Goal: Task Accomplishment & Management: Complete application form

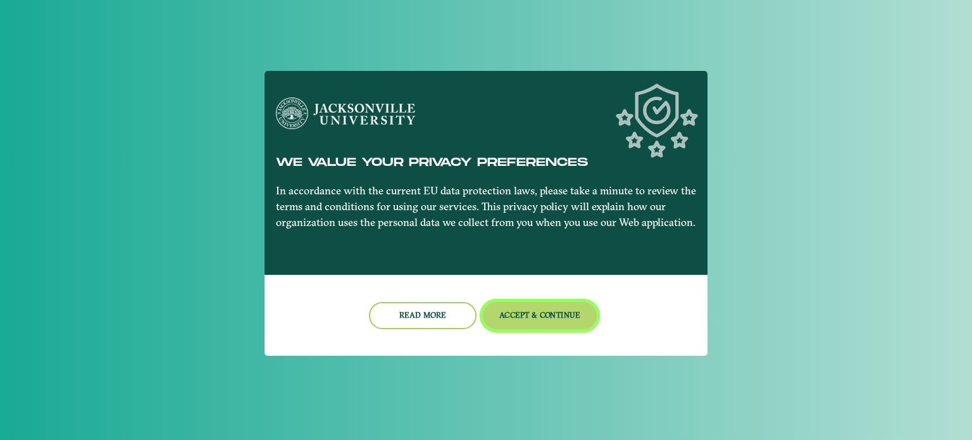
click at [513, 311] on button "Accept & Continue" at bounding box center [540, 315] width 115 height 27
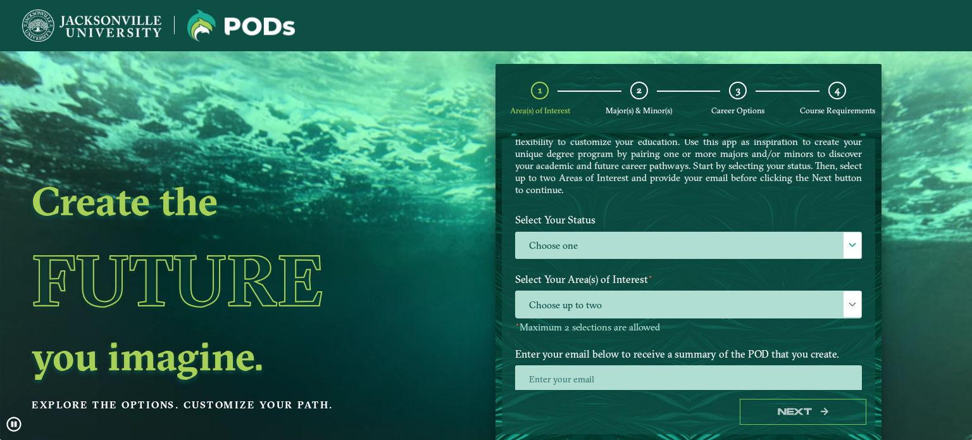
scroll to position [73, 0]
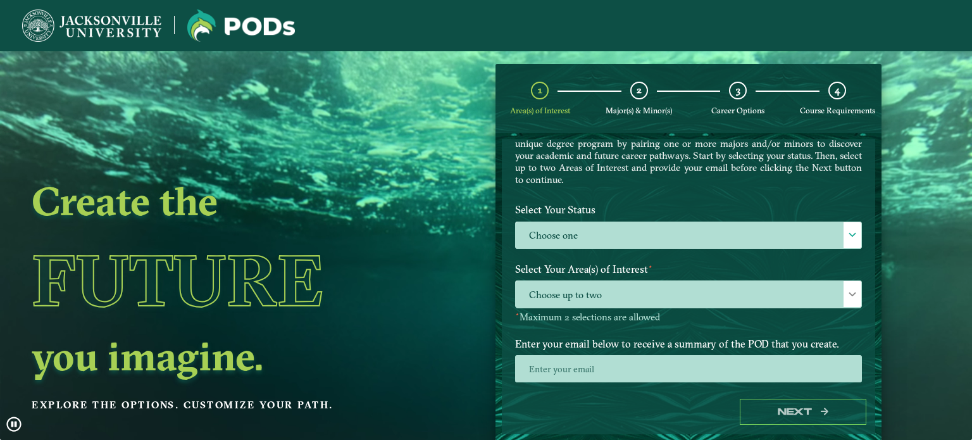
click at [585, 235] on label "Choose one" at bounding box center [689, 235] width 346 height 27
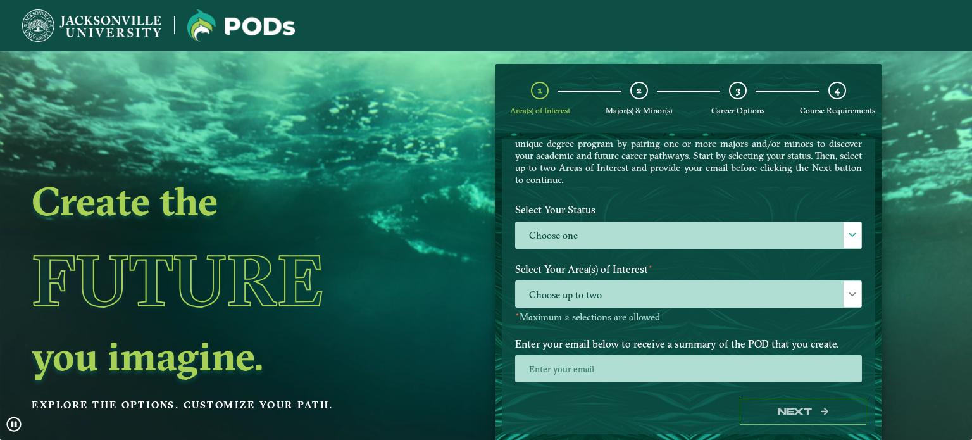
scroll to position [6, 55]
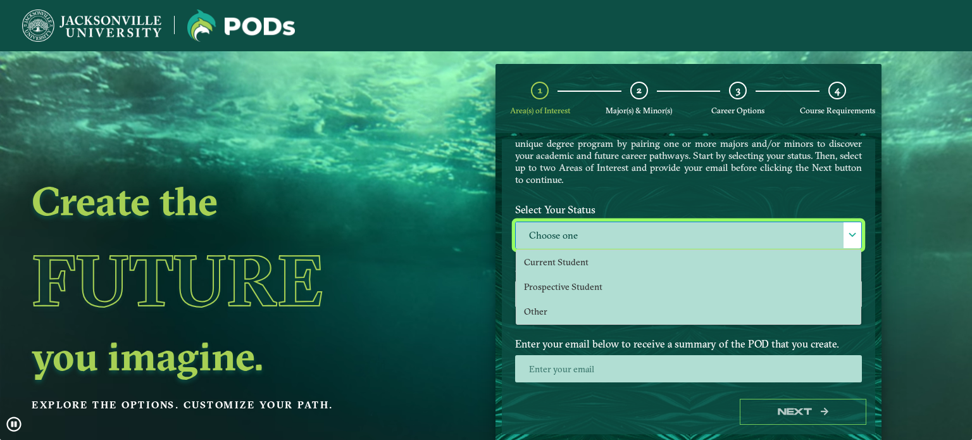
click at [577, 264] on span "Current Student" at bounding box center [556, 261] width 65 height 11
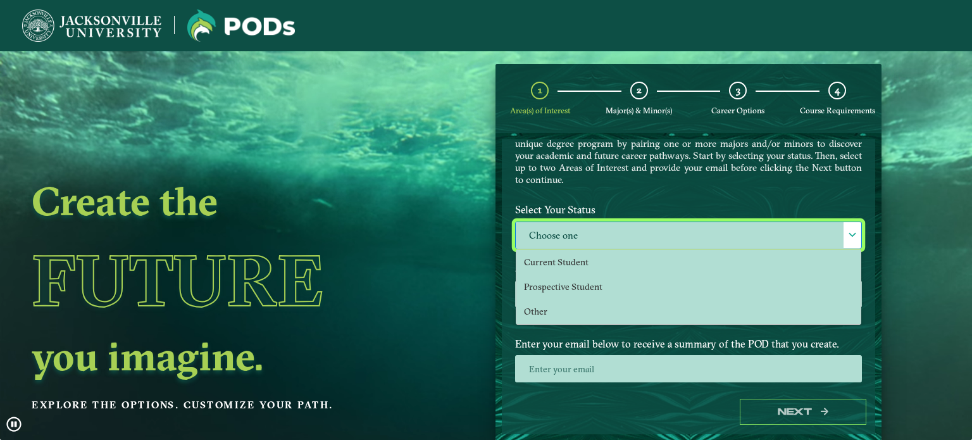
select select "[object Object]"
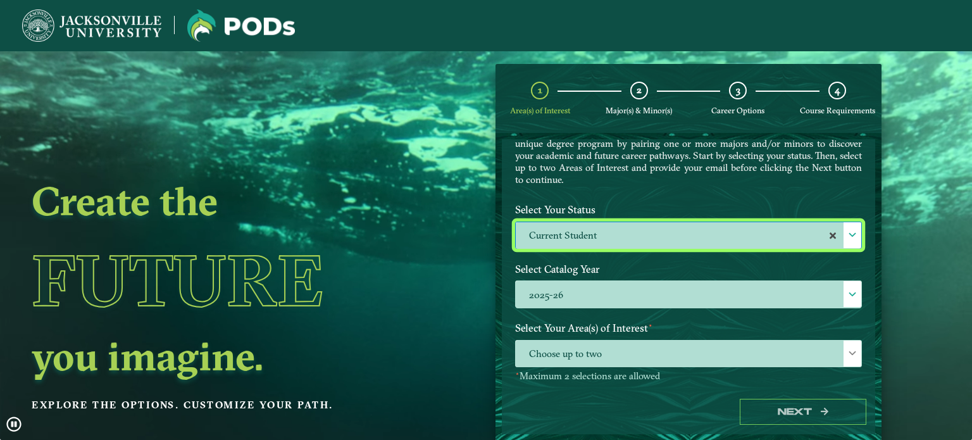
click at [567, 289] on label "2025-26" at bounding box center [689, 294] width 346 height 27
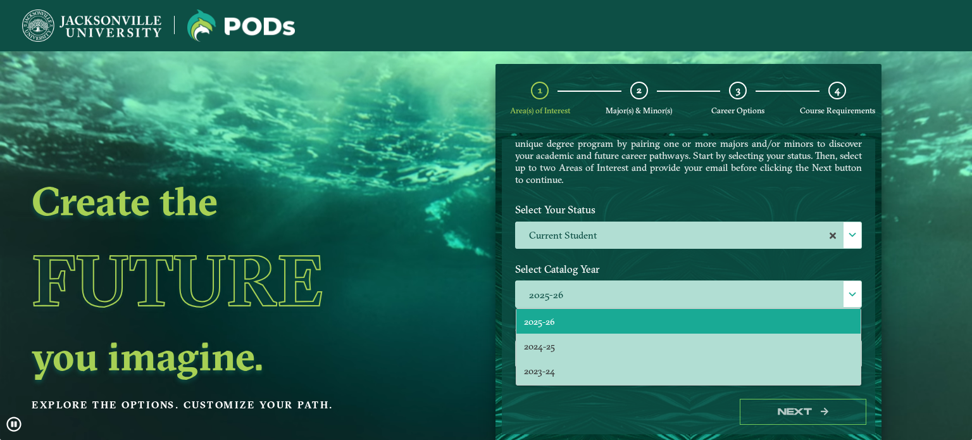
click at [561, 344] on li "2024-25" at bounding box center [689, 346] width 344 height 25
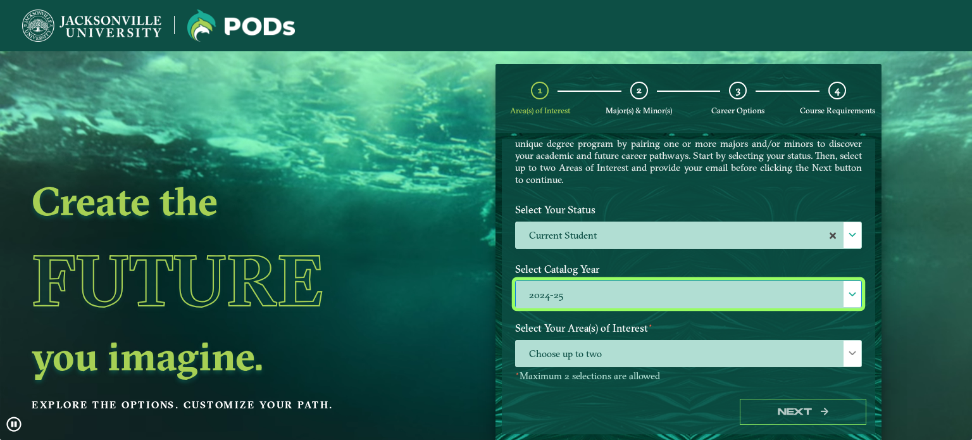
scroll to position [125, 0]
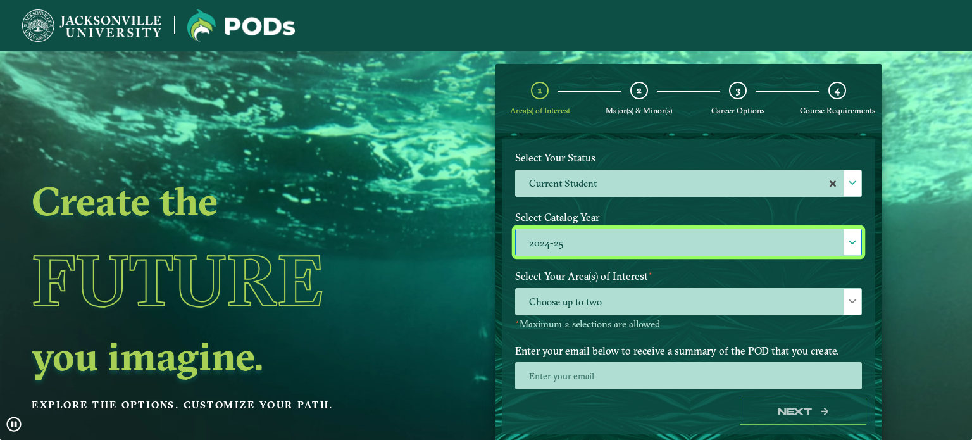
click at [647, 294] on span "Choose up to two" at bounding box center [689, 302] width 346 height 27
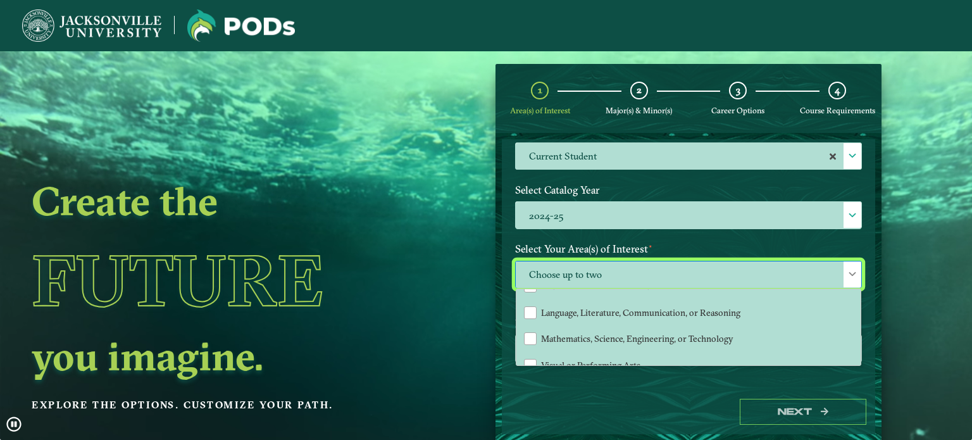
scroll to position [105, 0]
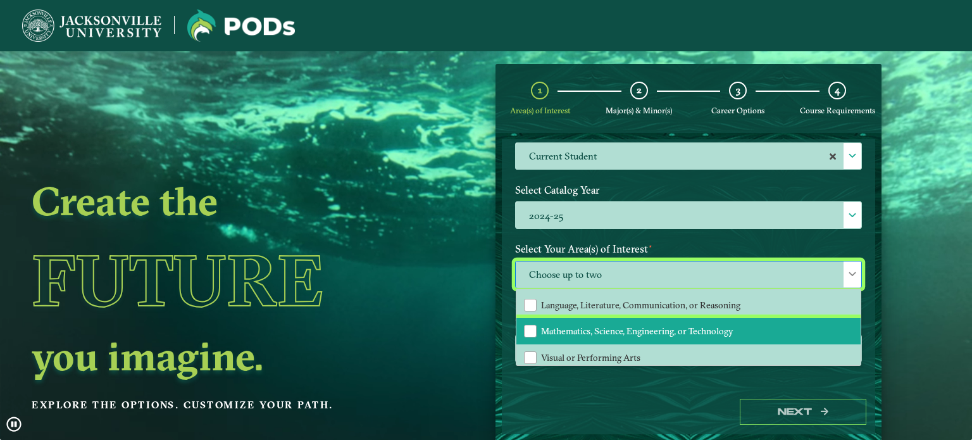
click at [525, 325] on div "Mathematics, Science, Engineering, or Technology" at bounding box center [530, 331] width 13 height 13
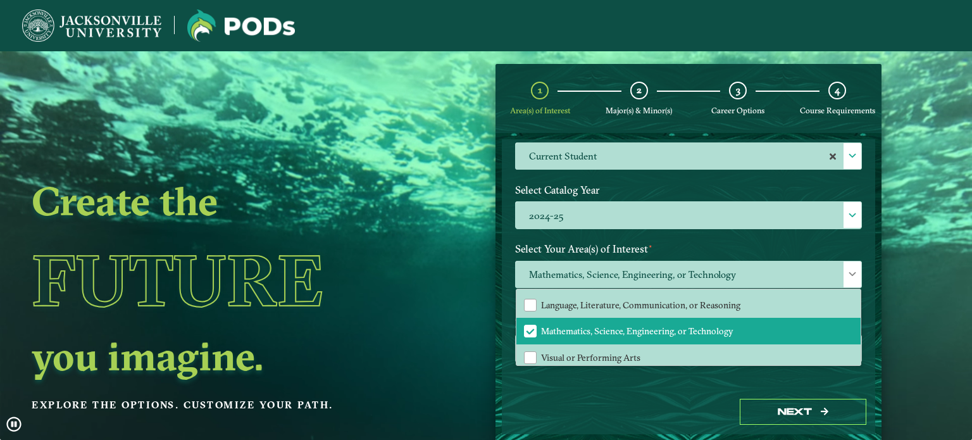
click at [593, 406] on div "Next" at bounding box center [688, 412] width 373 height 44
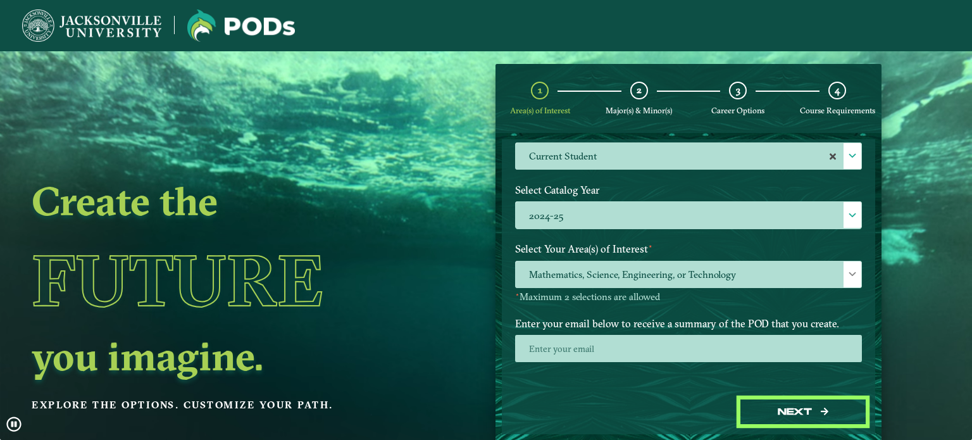
click at [750, 412] on button "Next" at bounding box center [803, 412] width 127 height 26
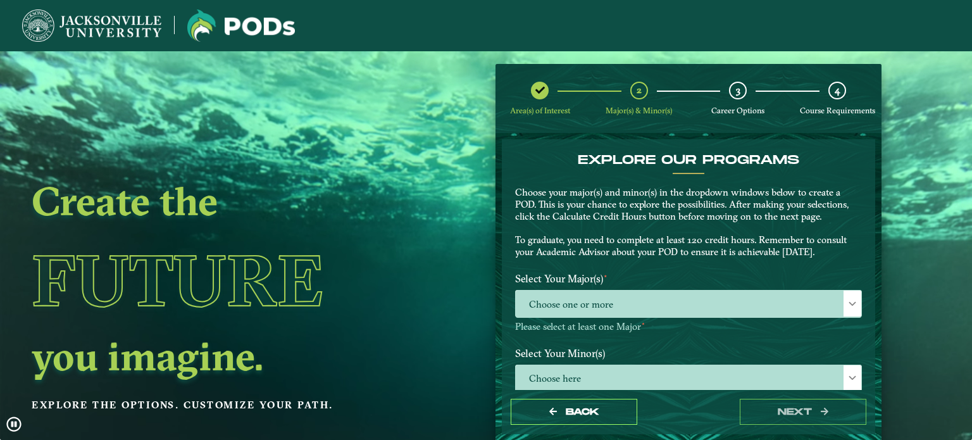
click at [623, 294] on span "Choose one or more" at bounding box center [689, 304] width 346 height 27
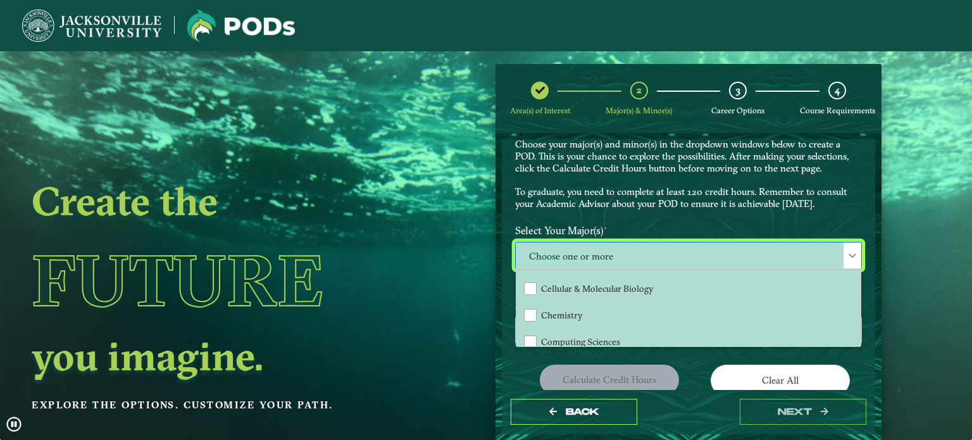
scroll to position [130, 0]
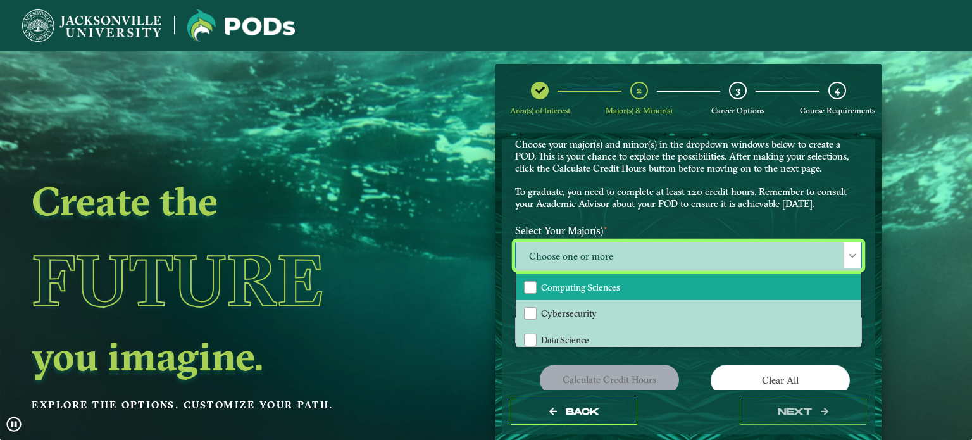
click at [595, 282] on span "Computing Sciences" at bounding box center [580, 287] width 79 height 11
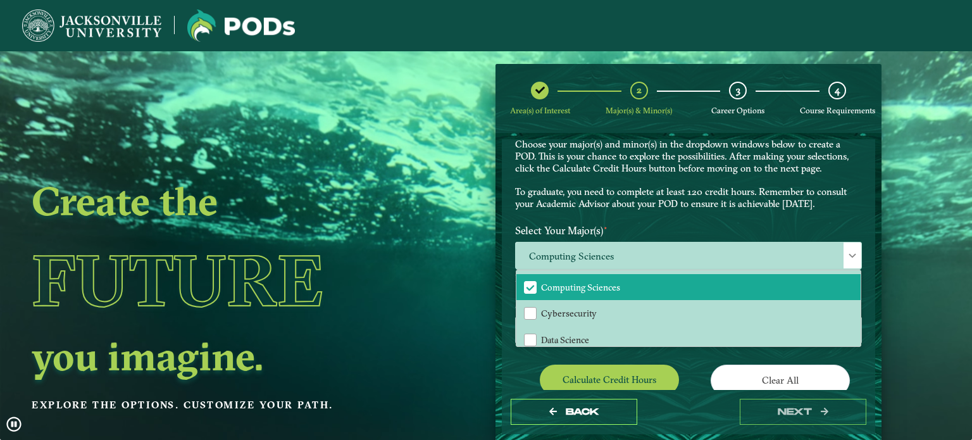
click at [496, 284] on form "EXPLORE OUR PROGRAMS Choose your major(s) and minor(s) in the dropdown windows …" at bounding box center [689, 286] width 386 height 307
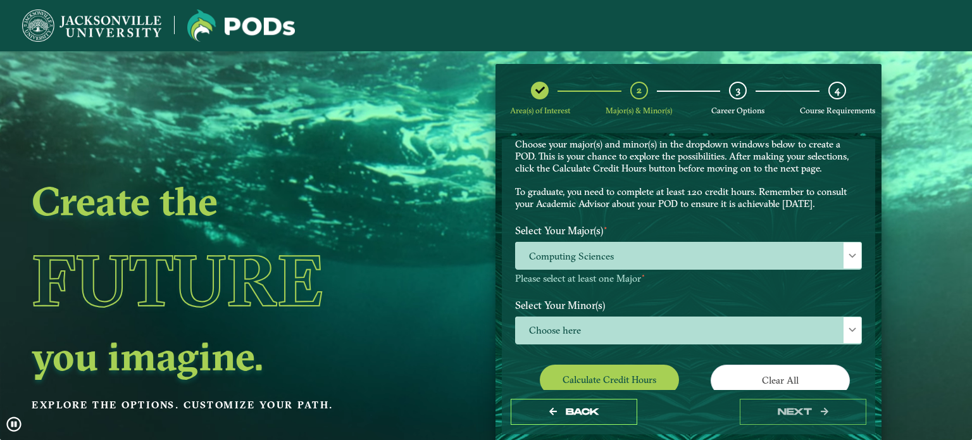
click at [558, 332] on span "Choose here" at bounding box center [689, 330] width 346 height 27
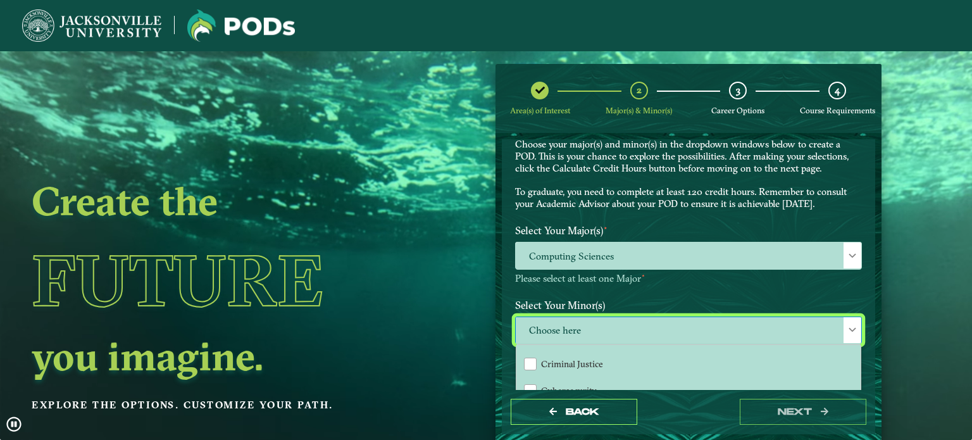
scroll to position [475, 0]
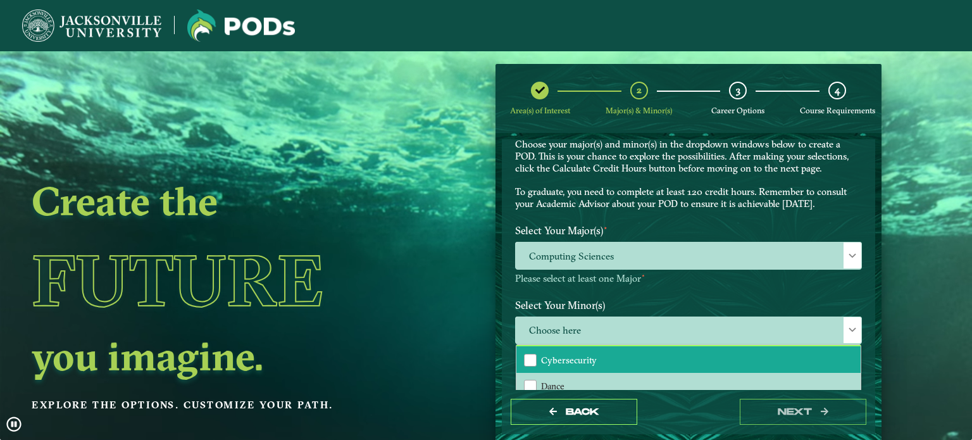
click at [556, 361] on li "Cybersecurity" at bounding box center [689, 359] width 344 height 27
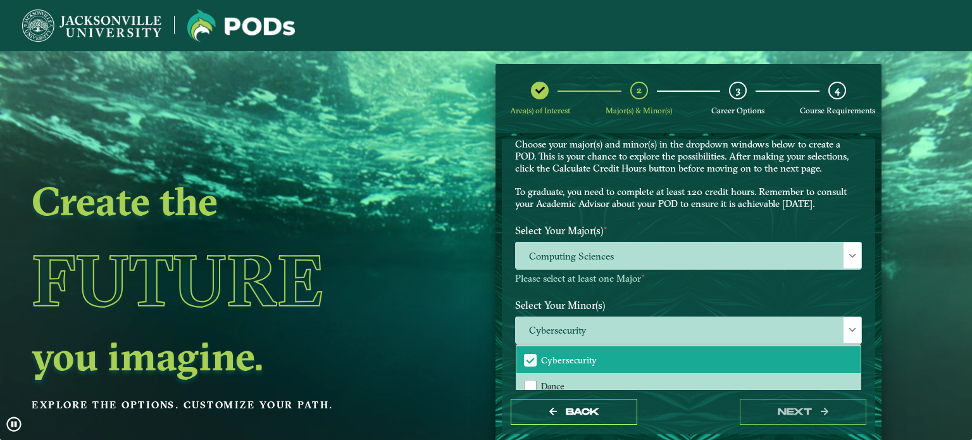
click at [637, 304] on label "Select Your Minor(s)" at bounding box center [689, 304] width 366 height 23
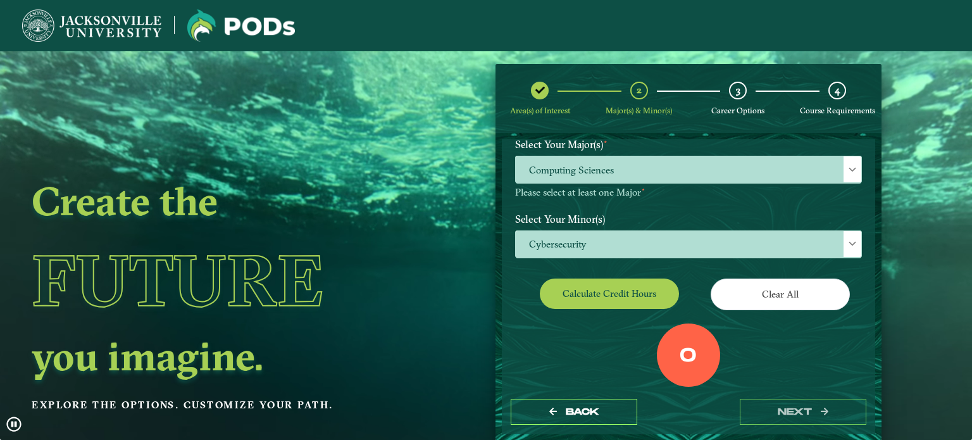
scroll to position [137, 0]
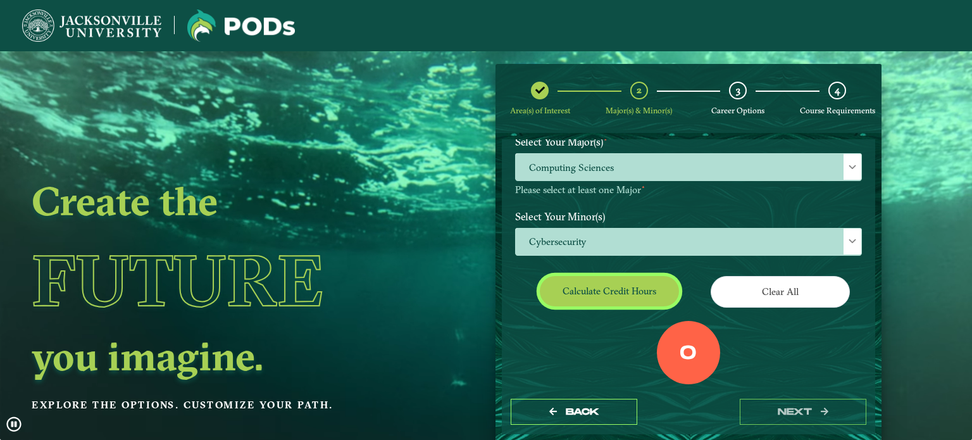
click at [600, 288] on button "Calculate credit hours" at bounding box center [609, 291] width 139 height 30
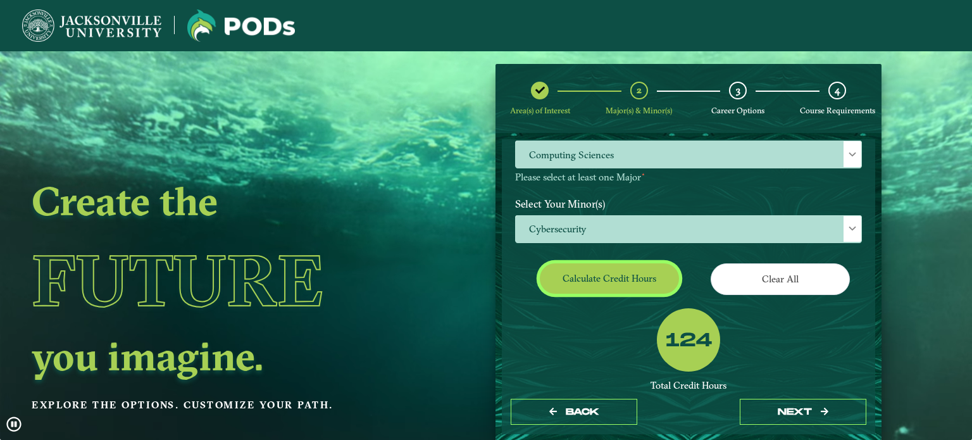
scroll to position [233, 0]
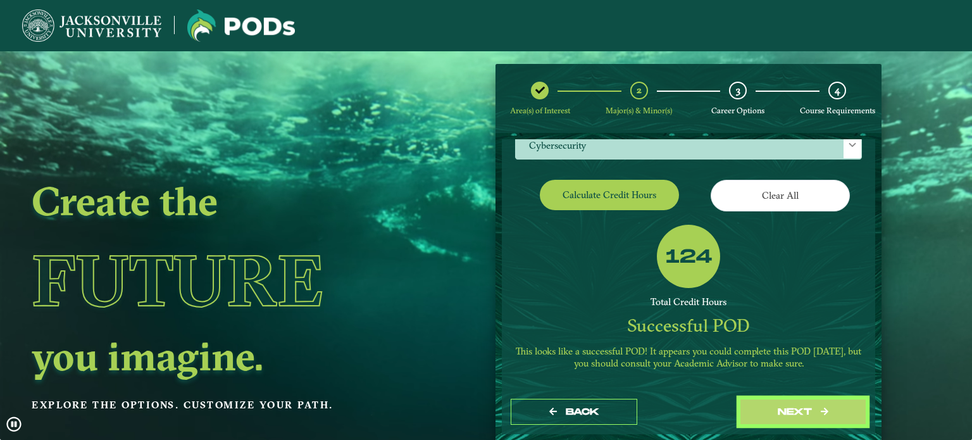
click at [755, 406] on button "next" at bounding box center [803, 412] width 127 height 26
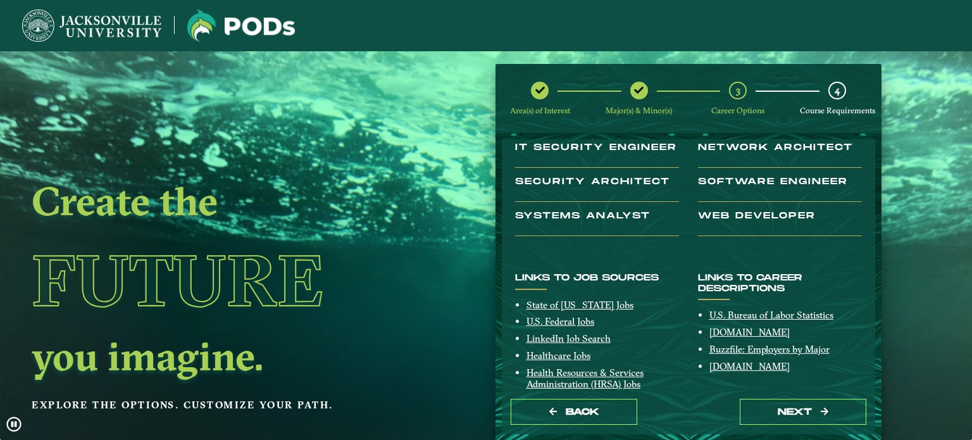
scroll to position [258, 0]
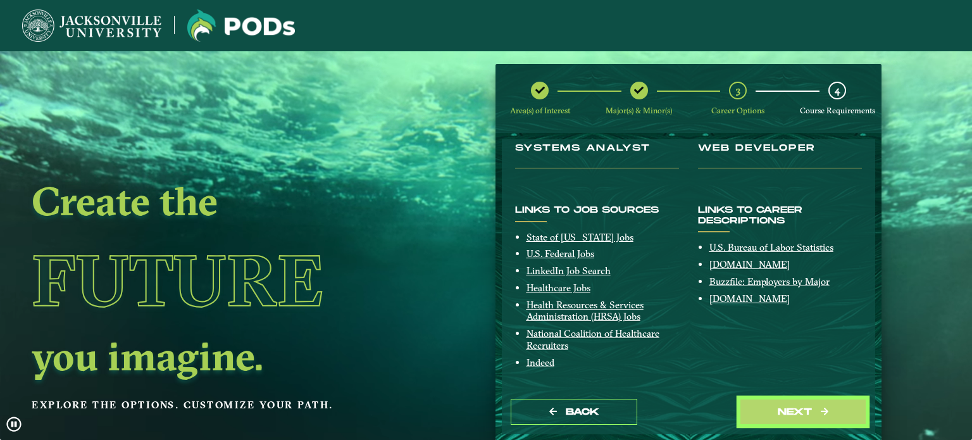
click at [761, 404] on button "next" at bounding box center [803, 412] width 127 height 26
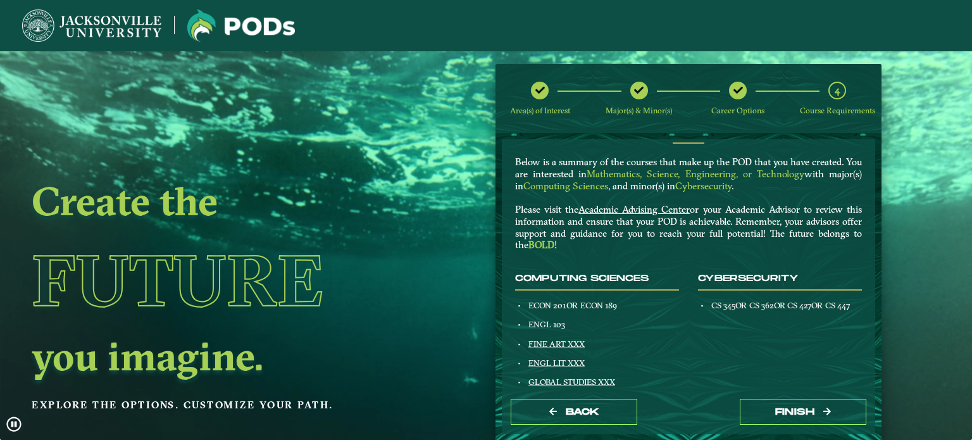
scroll to position [30, 0]
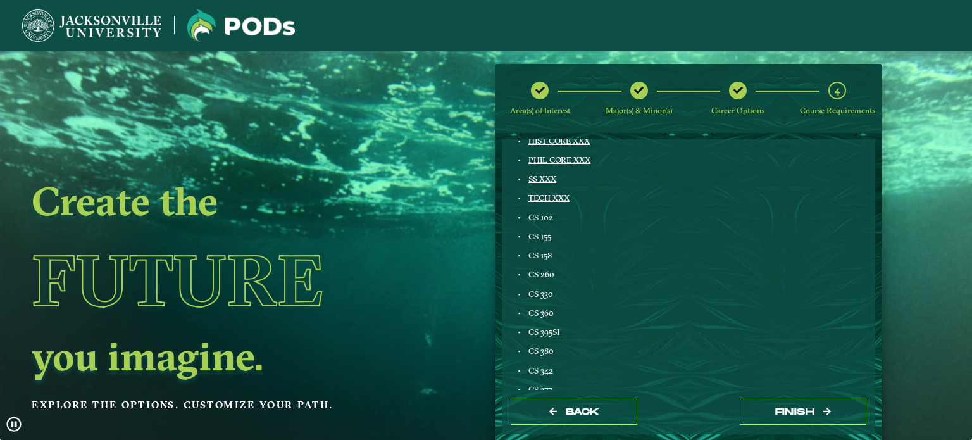
click at [731, 206] on div "Cybersecurity CS 345 OR CS 362 OR CS 427 OR CS 447" at bounding box center [780, 342] width 183 height 697
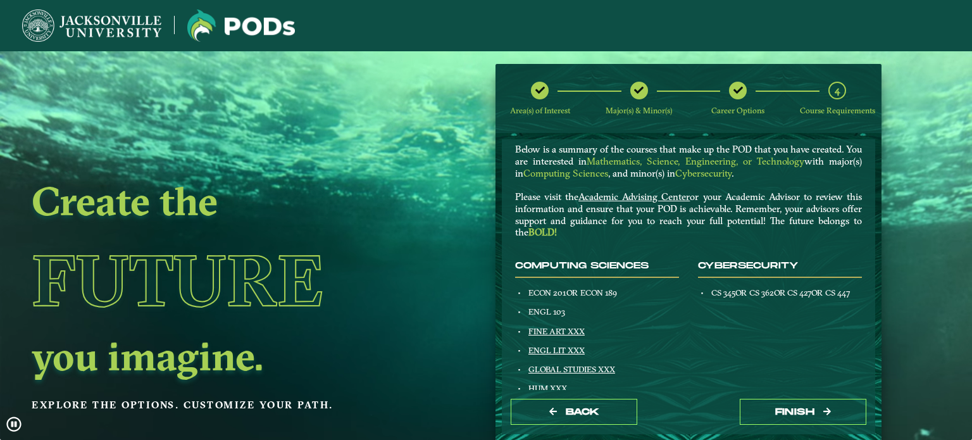
scroll to position [47, 0]
